Goal: Task Accomplishment & Management: Complete application form

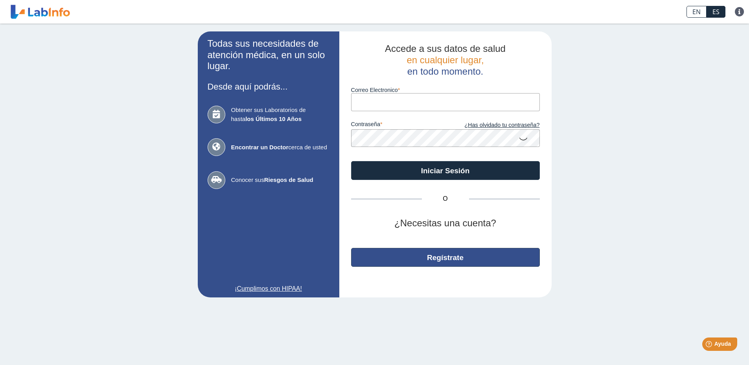
type input "[EMAIL_ADDRESS][DOMAIN_NAME]"
click at [455, 260] on button "Regístrate" at bounding box center [445, 257] width 189 height 19
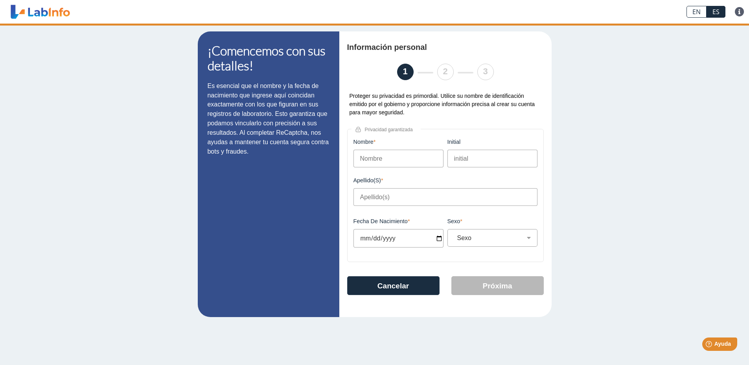
click at [393, 160] on input "Nombre" at bounding box center [399, 159] width 90 height 18
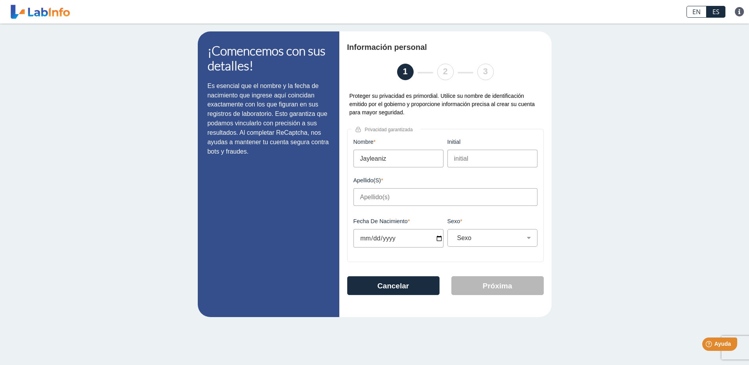
type input "Jayleaniz"
click at [485, 155] on input "initial" at bounding box center [493, 159] width 90 height 18
type input "N"
click at [409, 201] on input "Apellido(s)" at bounding box center [446, 197] width 184 height 18
type input "[PERSON_NAME]"
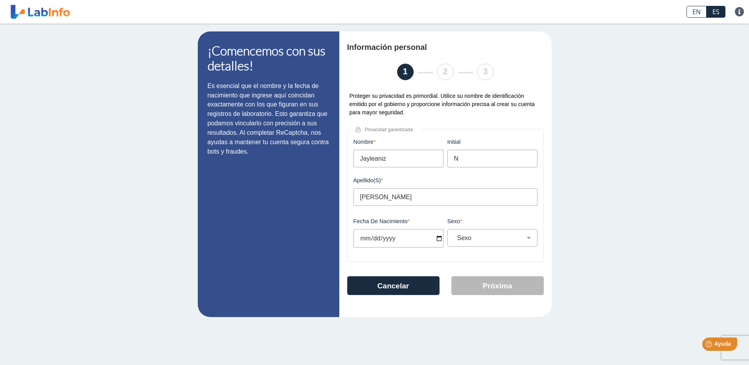
click at [436, 242] on input "Fecha de Nacimiento" at bounding box center [399, 238] width 90 height 18
type input "[DATE]"
select select
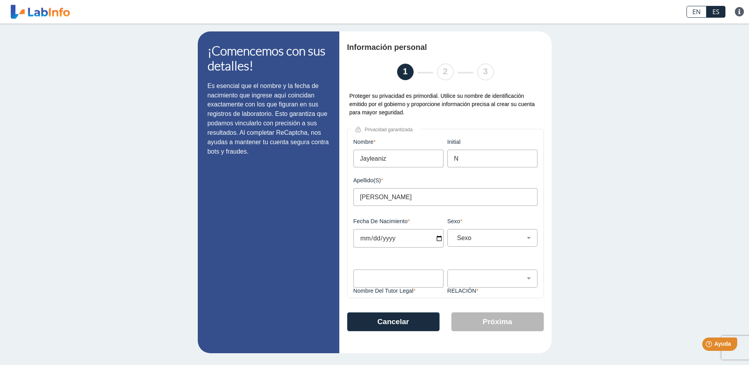
type input "[DATE]"
click at [494, 241] on select "Sexo Masculino Femenino" at bounding box center [495, 237] width 83 height 7
select select "F"
click at [454, 237] on select "Sexo Masculino Femenino" at bounding box center [495, 237] width 83 height 7
click at [415, 280] on input "Nombre del Tutor Legal" at bounding box center [399, 279] width 90 height 18
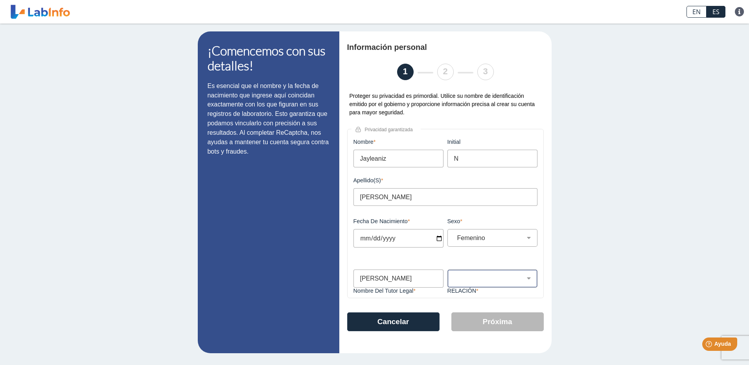
type input "[PERSON_NAME]"
click at [508, 282] on select "Padre Tutor Otro" at bounding box center [495, 278] width 83 height 7
select select "Parent"
click at [454, 277] on select "Padre Tutor Otro" at bounding box center [495, 278] width 83 height 7
click at [478, 323] on button "Próxima" at bounding box center [498, 322] width 92 height 19
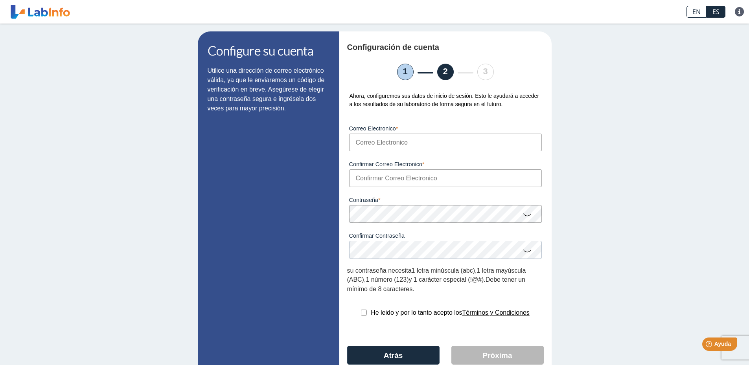
click at [437, 134] on div "Correo Electronico Por favor, ingresa un email válido" at bounding box center [445, 134] width 197 height 36
click at [437, 142] on input "Correo Electronico" at bounding box center [445, 143] width 193 height 18
type input "[EMAIL_ADDRESS][DOMAIN_NAME]"
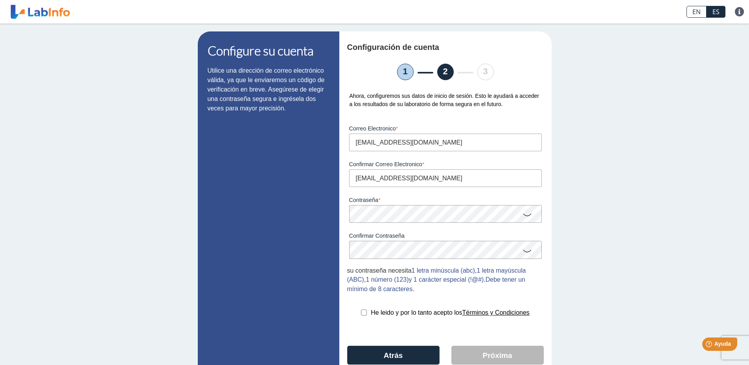
click at [524, 217] on icon at bounding box center [527, 214] width 9 height 15
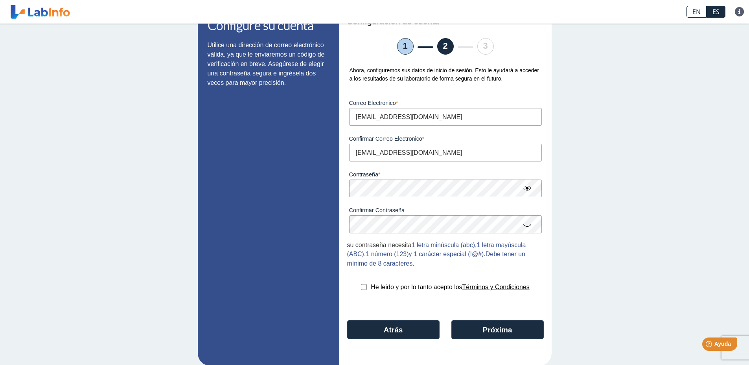
scroll to position [37, 0]
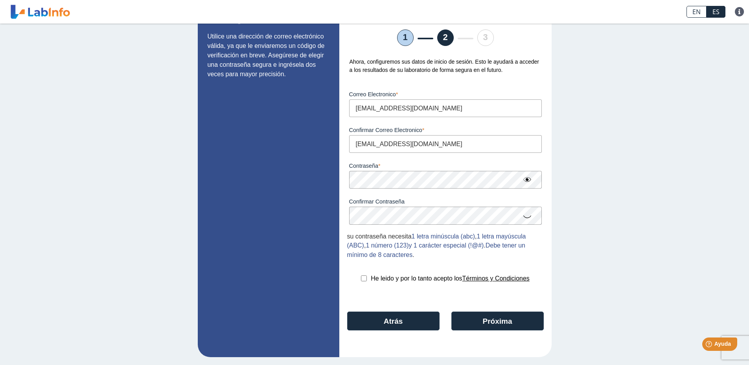
click at [355, 278] on div "He leido y por lo tanto acepto los Términos y Condiciones" at bounding box center [445, 278] width 197 height 9
click at [361, 278] on input "checkbox" at bounding box center [364, 279] width 6 height 6
click at [362, 279] on input "checkbox" at bounding box center [364, 279] width 6 height 6
click at [362, 280] on input "checkbox" at bounding box center [364, 279] width 6 height 6
checkbox input "true"
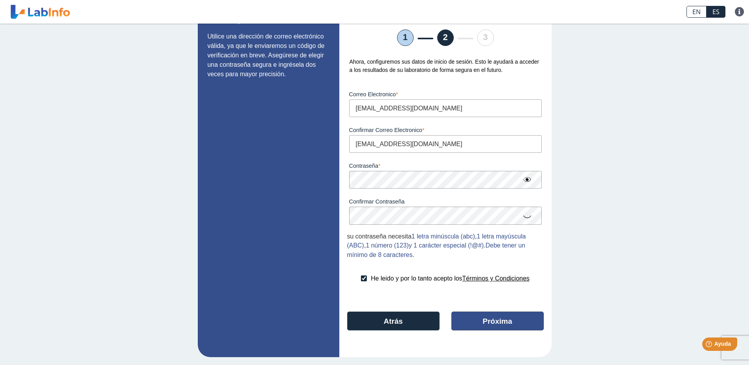
click at [486, 325] on button "Próxima" at bounding box center [498, 321] width 92 height 19
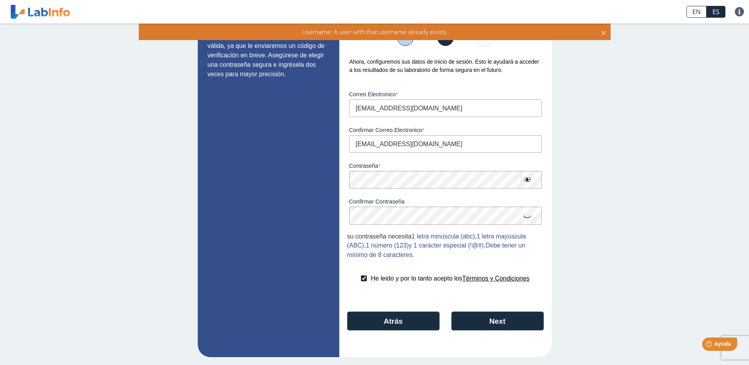
scroll to position [0, 0]
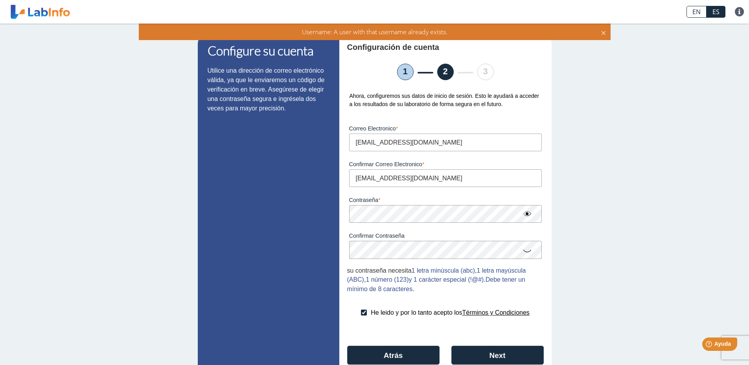
drag, startPoint x: 402, startPoint y: 145, endPoint x: 339, endPoint y: 144, distance: 62.6
click at [340, 144] on div "Configuración de cuenta 1 2 3 Ahora, configuremos sus datos de inicio de sesión…" at bounding box center [446, 211] width 212 height 360
type input "[EMAIL_ADDRESS][DOMAIN_NAME]"
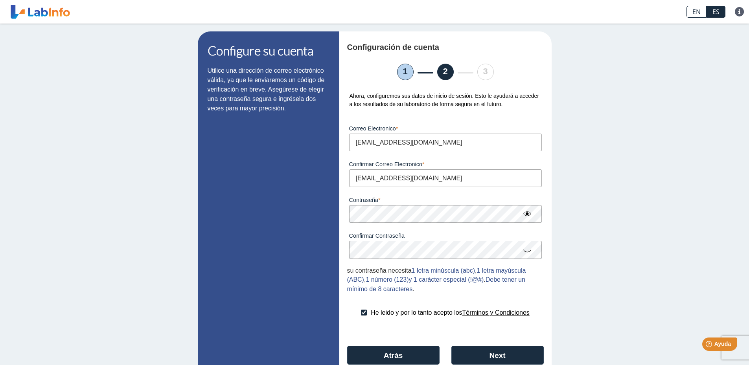
click at [395, 185] on input "[EMAIL_ADDRESS][DOMAIN_NAME]" at bounding box center [445, 179] width 193 height 18
drag, startPoint x: 450, startPoint y: 179, endPoint x: 323, endPoint y: 177, distance: 127.5
click at [323, 177] on app-registration "Configure su cuenta Utilice una dirección de correo electrónico válida, ya que …" at bounding box center [375, 211] width 354 height 360
type input "[EMAIL_ADDRESS][DOMAIN_NAME]"
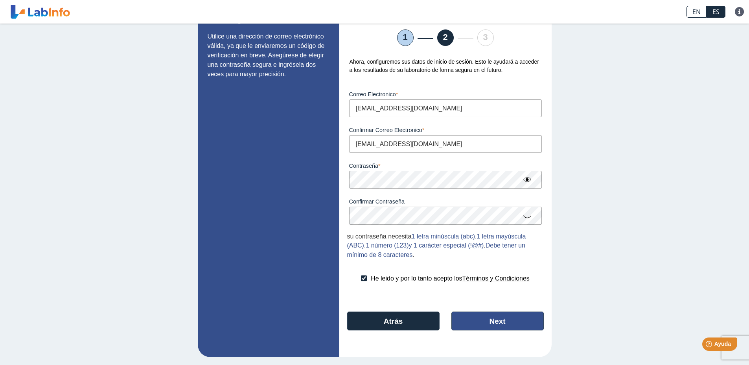
click at [469, 319] on button "Next" at bounding box center [498, 321] width 92 height 19
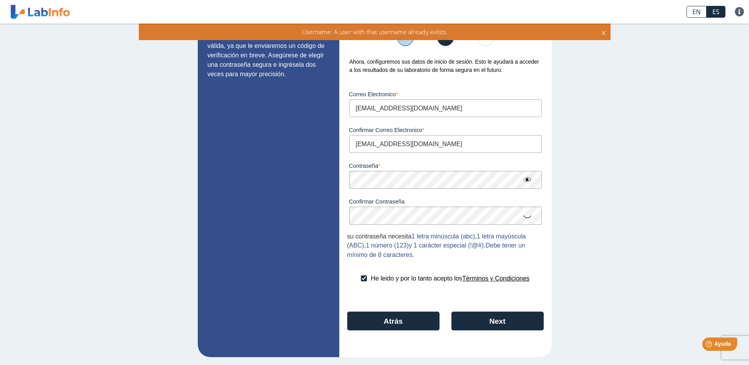
scroll to position [0, 0]
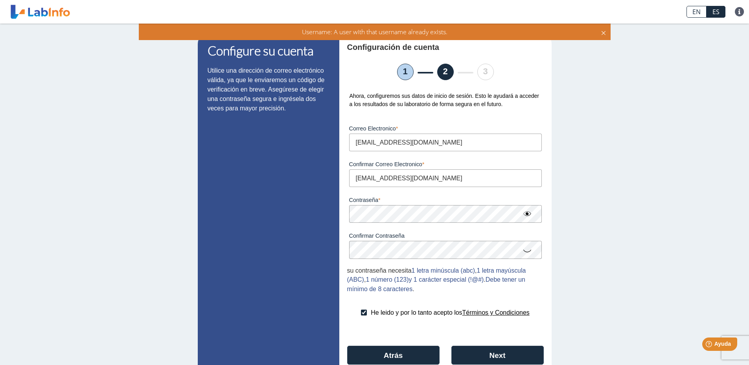
drag, startPoint x: 445, startPoint y: 144, endPoint x: 307, endPoint y: 150, distance: 138.6
click at [307, 150] on app-registration "Configure su cuenta Utilice una dirección de correo electrónico válida, ya que …" at bounding box center [375, 211] width 354 height 360
click at [633, 242] on div "Configure su cuenta Utilice una dirección de correo electrónico válida, ya que …" at bounding box center [374, 212] width 749 height 376
drag, startPoint x: 432, startPoint y: 145, endPoint x: 268, endPoint y: 141, distance: 164.1
click at [268, 141] on app-registration "Configure su cuenta Utilice una dirección de correo electrónico válida, ya que …" at bounding box center [375, 211] width 354 height 360
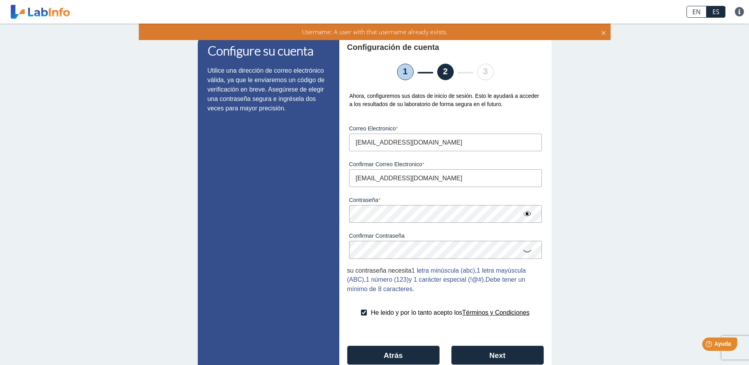
click at [432, 146] on input "[EMAIL_ADDRESS][DOMAIN_NAME]" at bounding box center [445, 143] width 193 height 18
drag, startPoint x: 432, startPoint y: 141, endPoint x: 316, endPoint y: 138, distance: 116.1
click at [319, 137] on app-registration "Configure su cuenta Utilice una dirección de correo electrónico válida, ya que …" at bounding box center [375, 211] width 354 height 360
paste input "j"
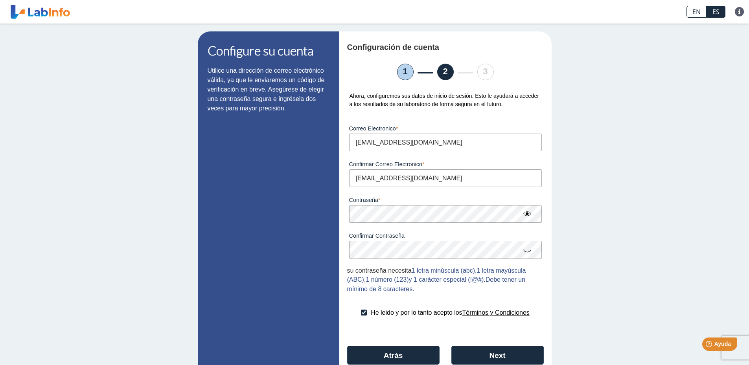
type input "[EMAIL_ADDRESS][DOMAIN_NAME]"
drag, startPoint x: 427, startPoint y: 180, endPoint x: 278, endPoint y: 191, distance: 149.5
click at [278, 191] on app-registration "Configure su cuenta Utilice una dirección de correo electrónico válida, ya que …" at bounding box center [375, 211] width 354 height 360
type input "[EMAIL_ADDRESS][DOMAIN_NAME]"
click at [488, 354] on button "Next" at bounding box center [498, 355] width 92 height 19
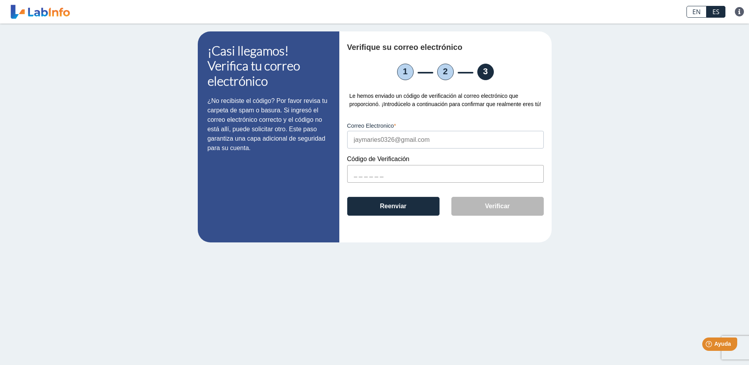
click at [423, 183] on input "text" at bounding box center [445, 174] width 197 height 18
paste input "23F009"
type input "23F009"
click at [471, 208] on button "Verificar" at bounding box center [498, 206] width 92 height 19
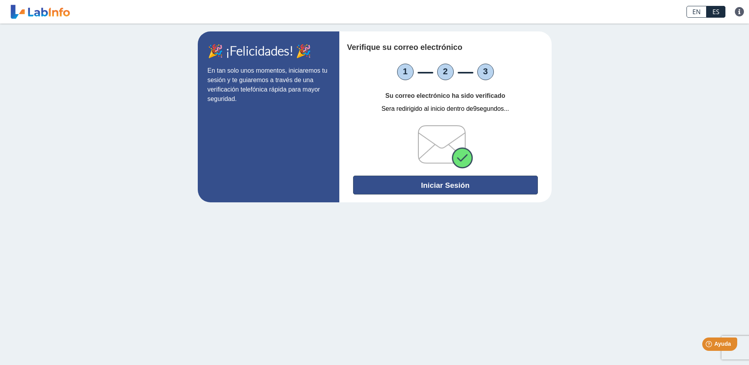
click at [436, 186] on button "Iniciar Sesión" at bounding box center [445, 185] width 185 height 19
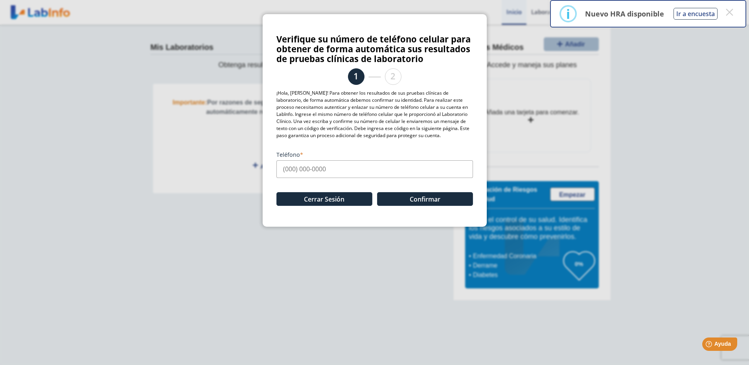
click at [329, 171] on input "Teléfono" at bounding box center [375, 170] width 197 height 18
type input "[PHONE_NUMBER]"
click at [424, 199] on button "Confirmar" at bounding box center [425, 199] width 96 height 14
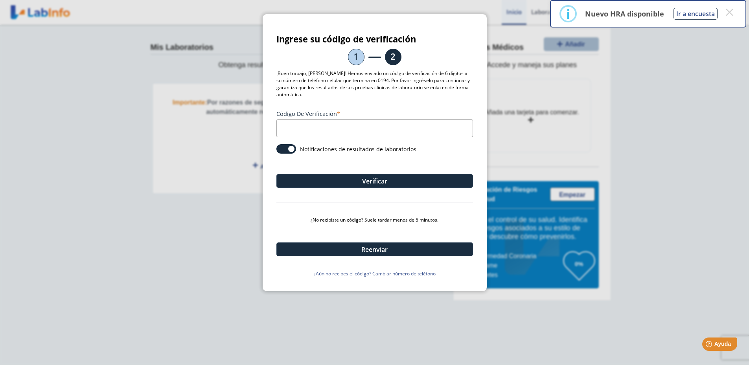
click at [286, 127] on input "Código de verificación" at bounding box center [375, 129] width 197 height 18
type input "489009"
click at [365, 172] on div "Verificar" at bounding box center [375, 174] width 197 height 28
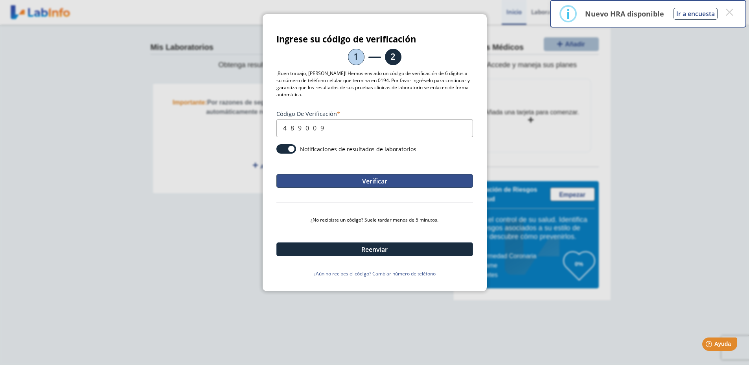
click at [364, 180] on button "Verificar" at bounding box center [375, 181] width 197 height 14
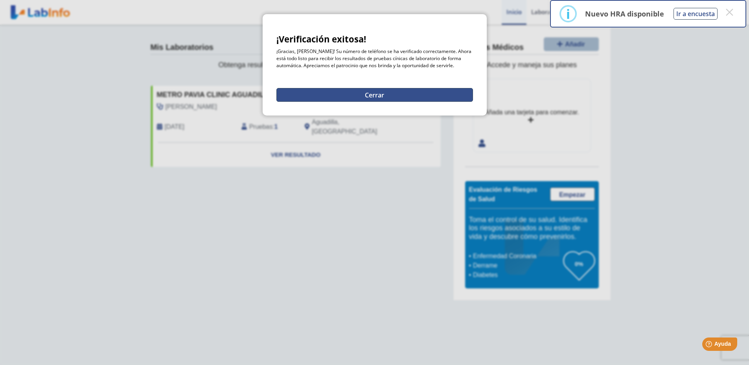
click at [355, 98] on button "Cerrar" at bounding box center [375, 95] width 197 height 14
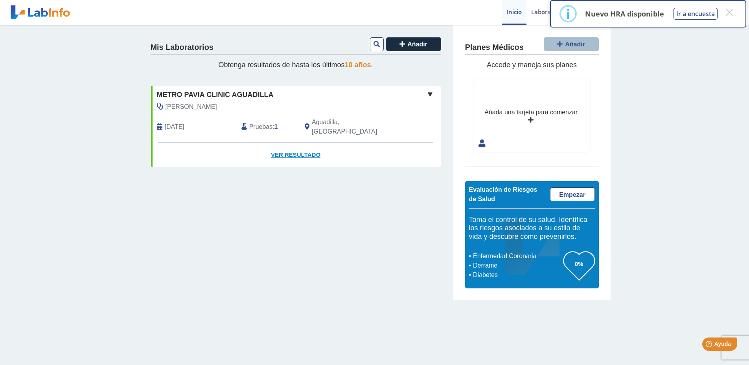
click at [288, 151] on link "Ver Resultado" at bounding box center [296, 155] width 290 height 25
click at [731, 10] on button "×" at bounding box center [730, 12] width 14 height 14
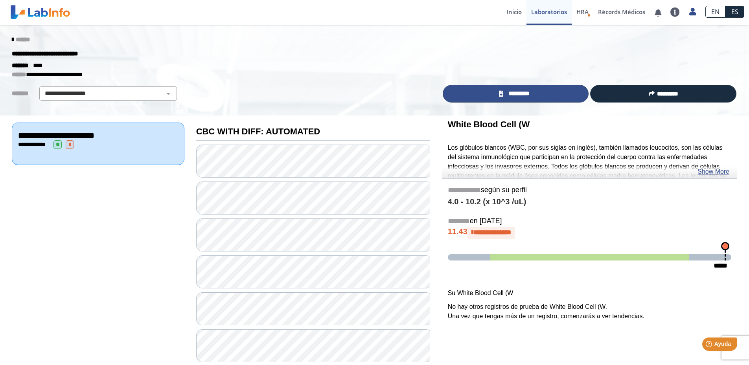
click at [502, 94] on link "*********" at bounding box center [516, 94] width 146 height 18
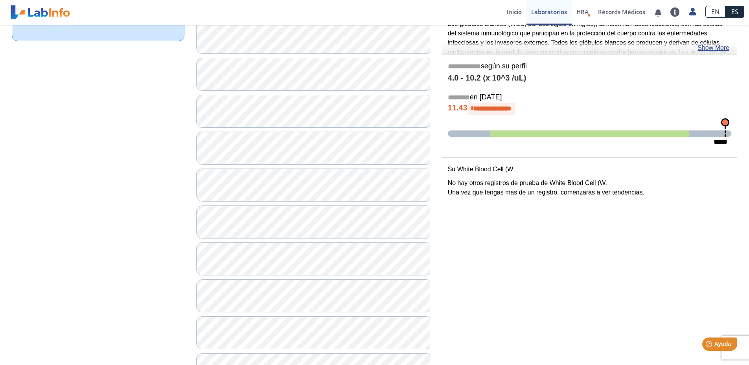
scroll to position [236, 0]
